Goal: Transaction & Acquisition: Book appointment/travel/reservation

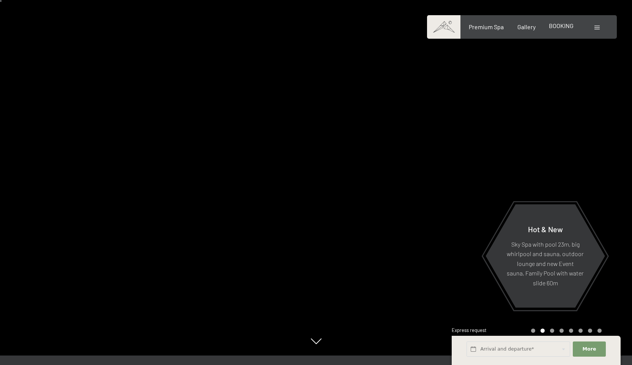
click at [561, 26] on span "BOOKING" at bounding box center [561, 25] width 25 height 7
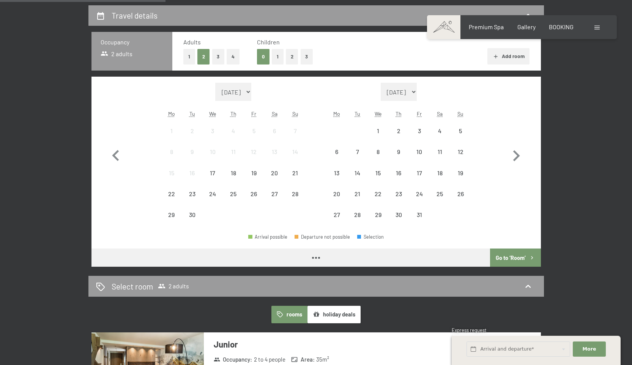
scroll to position [195, 0]
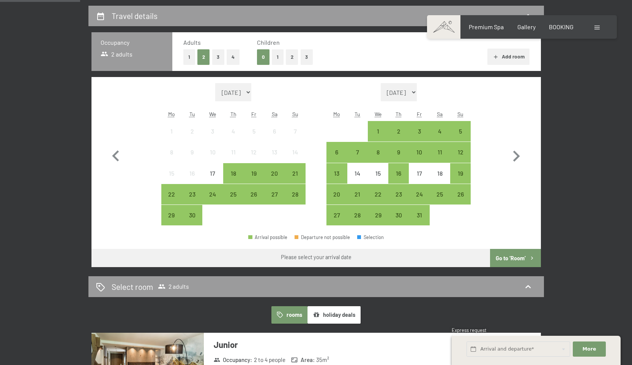
click at [276, 58] on button "1" at bounding box center [278, 57] width 12 height 16
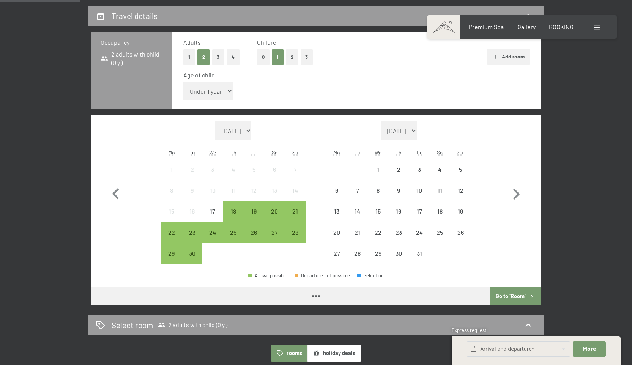
click at [209, 100] on select "Under 1 year 1 year 2 years 3 years 4 years 5 years 6 years 7 years 8 years 9 y…" at bounding box center [208, 91] width 50 height 18
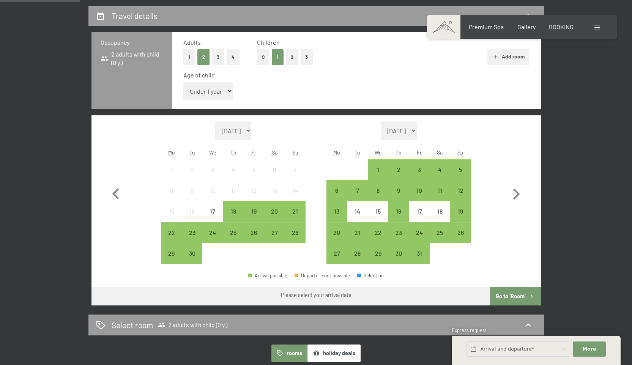
select select "3"
click at [183, 82] on select "Under 1 year 1 year 2 years 3 years 4 years 5 years 6 years 7 years 8 years 9 y…" at bounding box center [208, 91] width 50 height 18
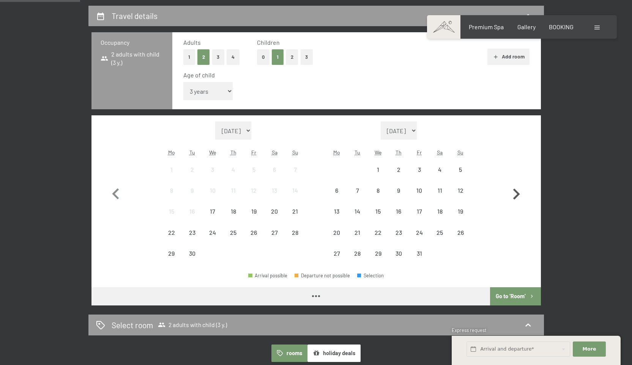
click at [517, 197] on icon "button" at bounding box center [516, 194] width 22 height 22
select select "[DATE]"
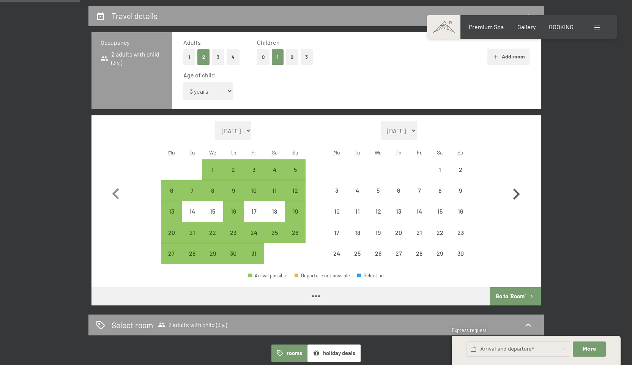
click at [517, 197] on icon "button" at bounding box center [516, 194] width 22 height 22
select select "2025-11-01"
select select "2025-12-01"
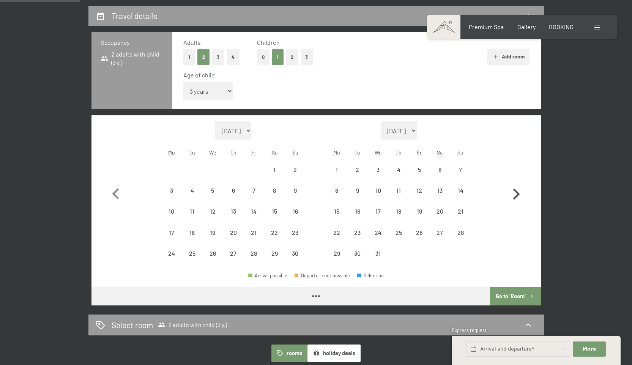
select select "2025-11-01"
select select "2025-12-01"
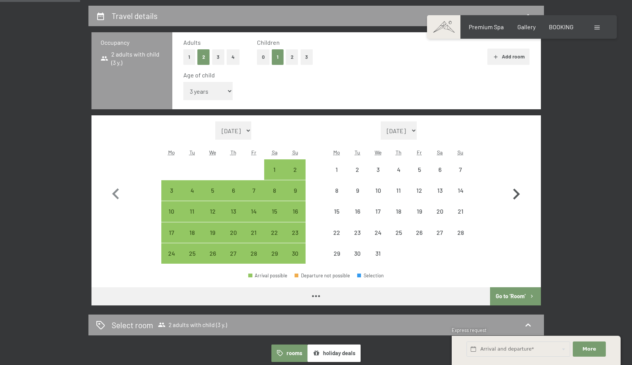
click at [517, 197] on icon "button" at bounding box center [516, 194] width 22 height 22
select select "2025-12-01"
select select "2026-01-01"
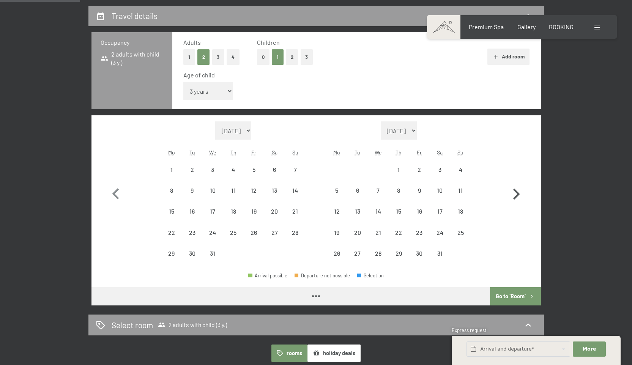
click at [517, 197] on icon "button" at bounding box center [516, 194] width 22 height 22
select select "2026-01-01"
select select "2026-02-01"
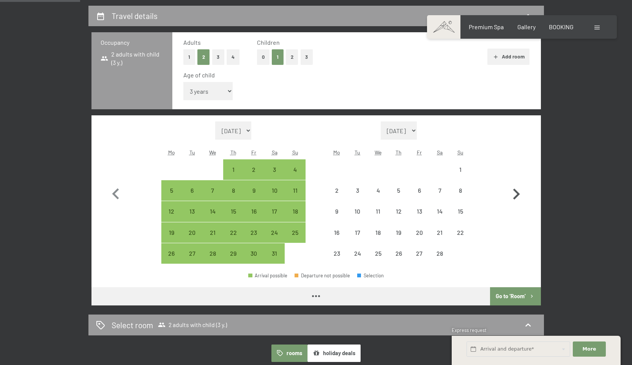
click at [517, 197] on icon "button" at bounding box center [516, 194] width 22 height 22
select select "2026-02-01"
select select "2026-03-01"
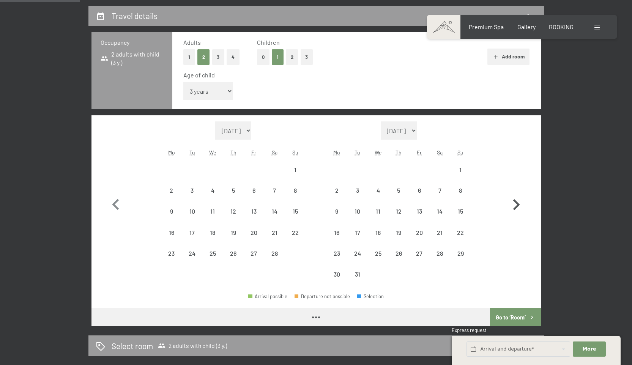
select select "2026-02-01"
select select "2026-03-01"
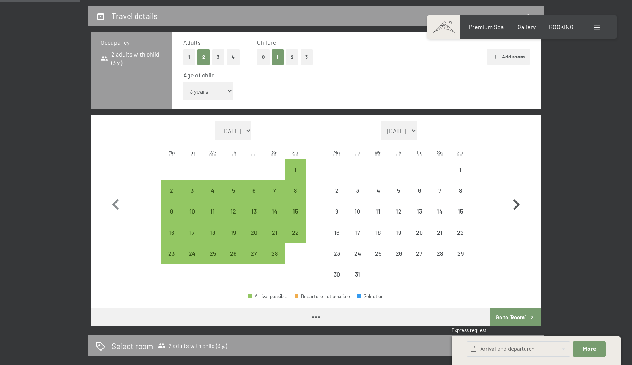
click at [517, 197] on icon "button" at bounding box center [516, 205] width 22 height 22
select select "2026-03-01"
select select "2026-04-01"
click at [517, 197] on icon "button" at bounding box center [516, 205] width 22 height 22
select select "2026-04-01"
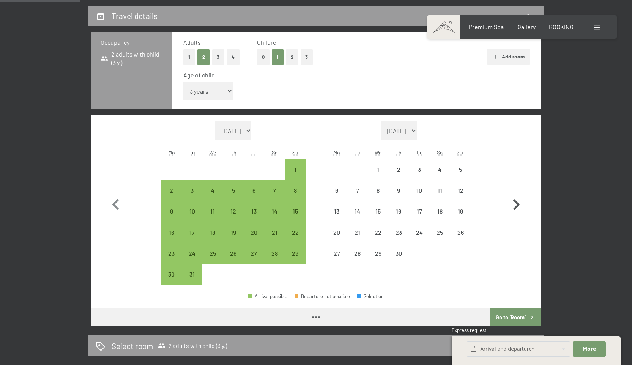
select select "2026-05-01"
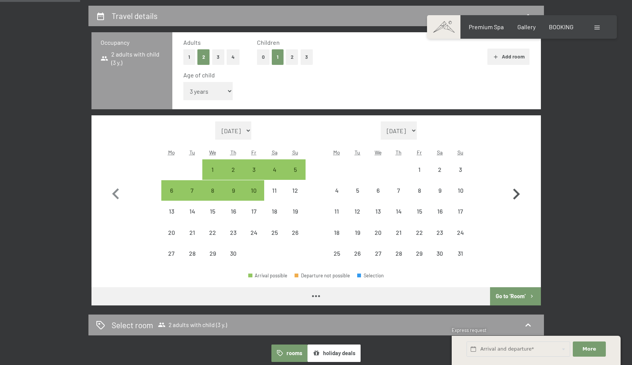
select select "2026-04-01"
select select "2026-05-01"
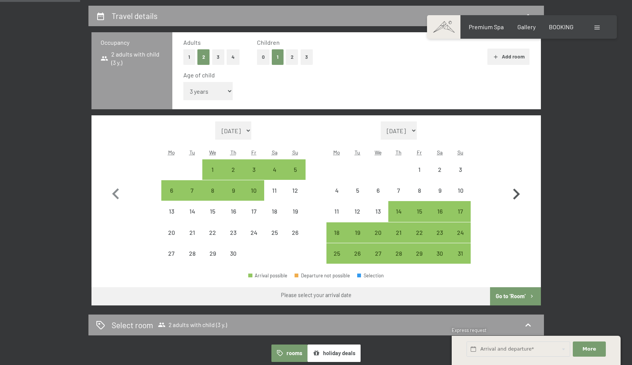
click at [517, 197] on icon "button" at bounding box center [516, 194] width 22 height 22
select select "2026-05-01"
select select "2026-06-01"
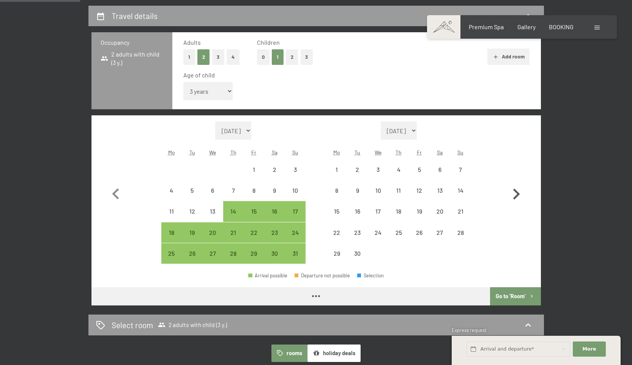
select select "2026-05-01"
select select "2026-06-01"
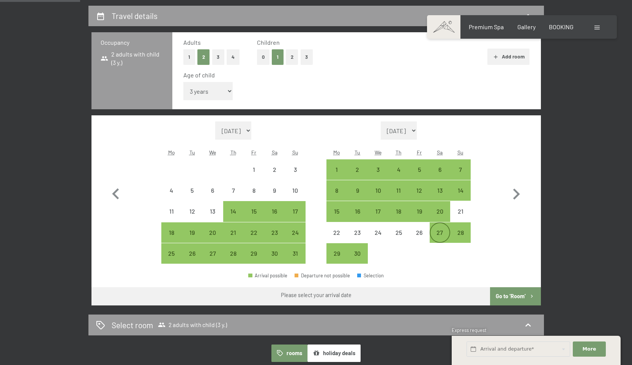
click at [441, 232] on div "27" at bounding box center [440, 239] width 19 height 19
select select "2026-05-01"
select select "2026-06-01"
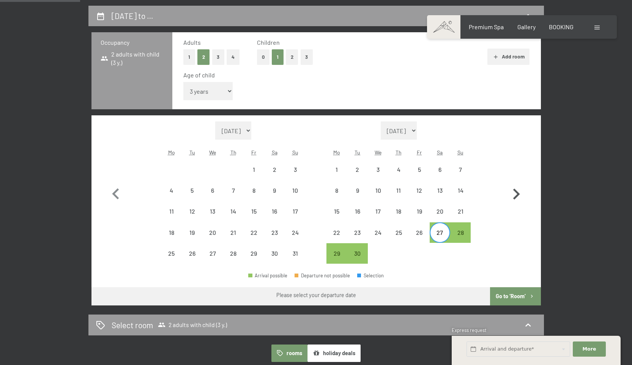
click at [518, 193] on icon "button" at bounding box center [516, 194] width 7 height 11
select select "2026-06-01"
select select "2026-07-01"
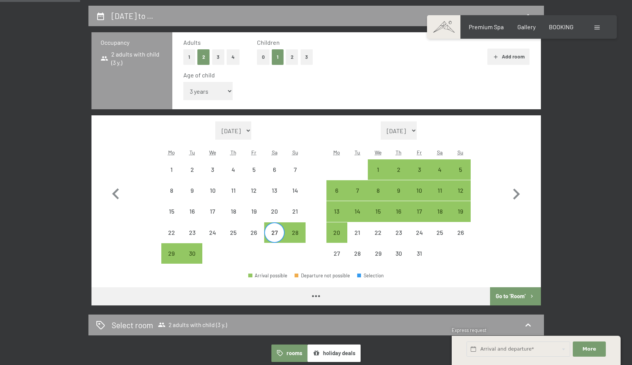
select select "2026-06-01"
select select "2026-07-01"
click at [435, 170] on div "4" at bounding box center [440, 176] width 19 height 19
select select "2026-06-01"
select select "2026-07-01"
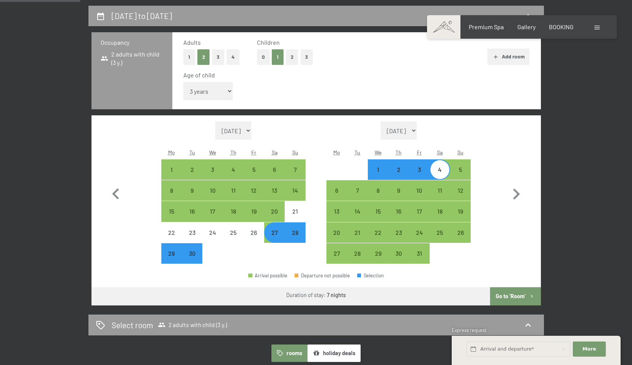
click at [508, 300] on button "Go to ‘Room’" at bounding box center [515, 296] width 51 height 18
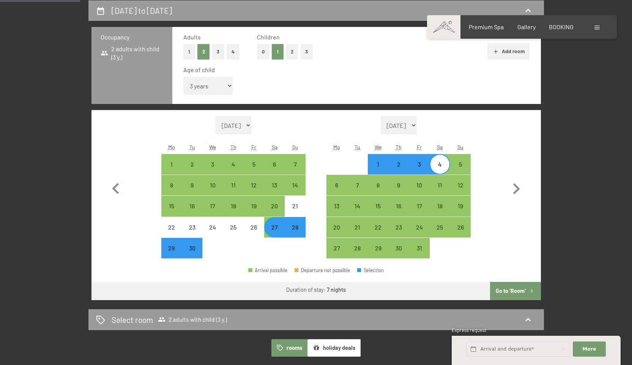
select select "2026-06-01"
select select "2026-07-01"
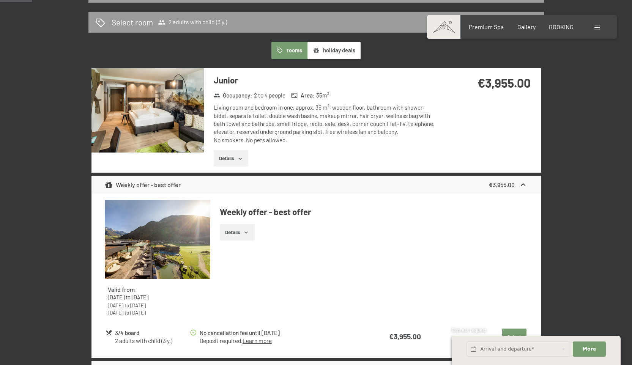
scroll to position [205, 0]
